Goal: Task Accomplishment & Management: Use online tool/utility

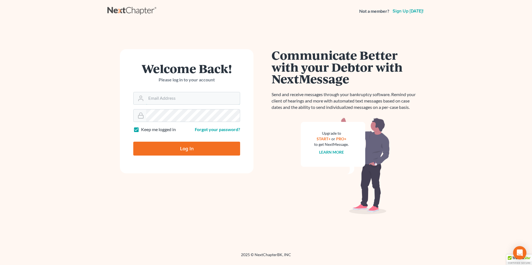
type input "[EMAIL_ADDRESS][DOMAIN_NAME]"
click at [183, 150] on input "Log In" at bounding box center [186, 149] width 107 height 14
type input "Thinking..."
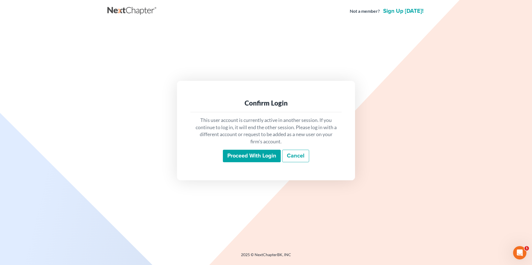
click at [252, 157] on input "Proceed with login" at bounding box center [252, 156] width 58 height 13
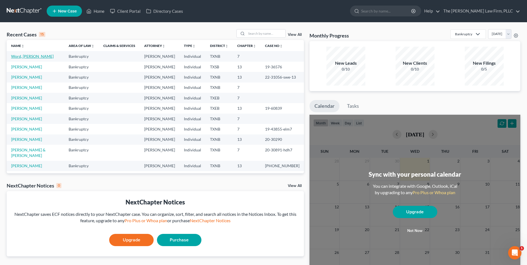
click at [28, 57] on link "Word, [PERSON_NAME]" at bounding box center [32, 56] width 43 height 5
select select "4"
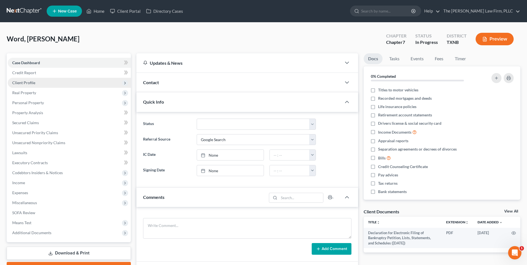
click at [31, 85] on span "Client Profile" at bounding box center [23, 82] width 23 height 5
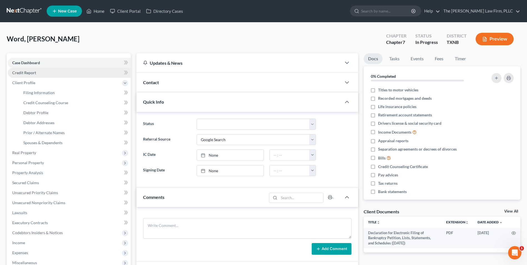
click at [23, 73] on span "Credit Report" at bounding box center [24, 72] width 24 height 5
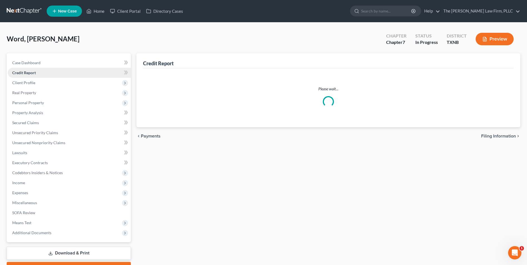
click at [23, 73] on span "Credit Report" at bounding box center [24, 72] width 24 height 5
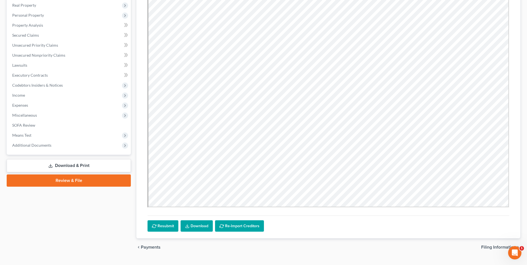
scroll to position [100, 0]
